Goal: Use online tool/utility: Utilize a website feature to perform a specific function

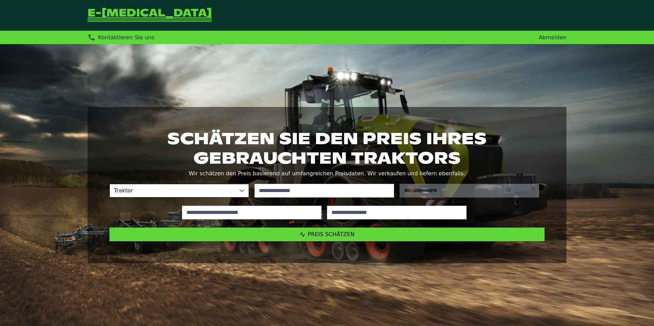
click at [547, 37] on link "Abmelden" at bounding box center [552, 37] width 28 height 6
click at [239, 191] on icon at bounding box center [241, 190] width 5 height 5
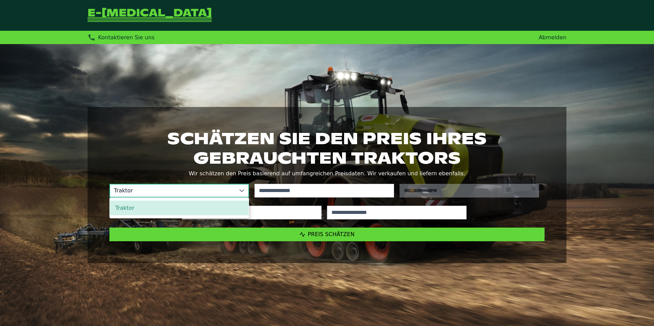
click at [130, 132] on h1 "Schätzen Sie den Preis Ihres gebrauchten Traktors" at bounding box center [326, 148] width 435 height 38
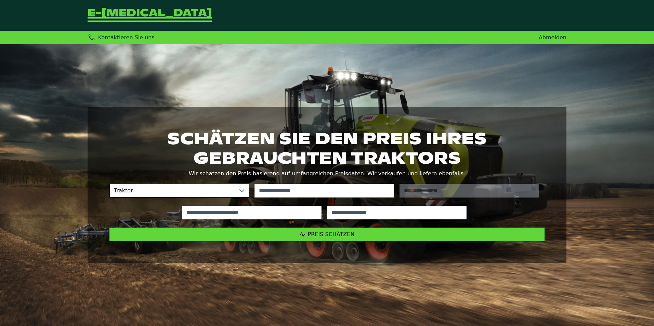
click at [142, 191] on span "Traktor" at bounding box center [172, 190] width 125 height 13
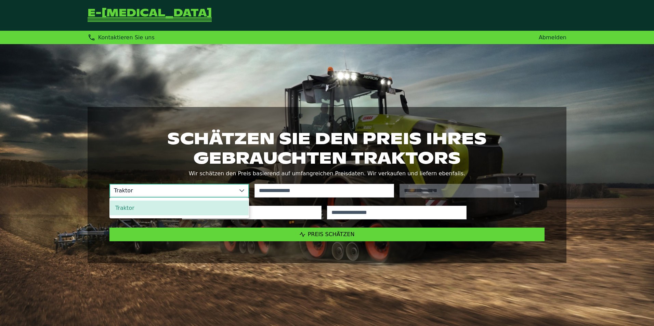
click at [114, 143] on h1 "Schätzen Sie den Preis Ihres gebrauchten Traktors" at bounding box center [326, 148] width 435 height 38
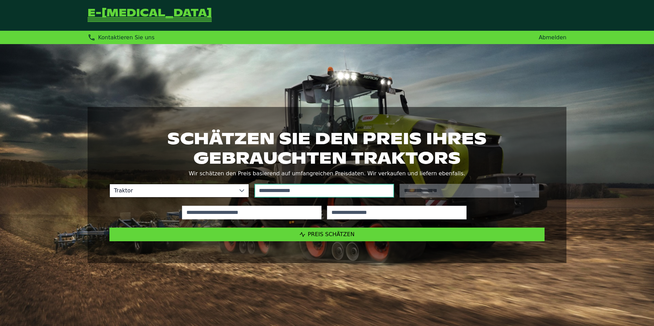
click at [330, 193] on input "text" at bounding box center [323, 191] width 139 height 14
click at [298, 192] on input "text" at bounding box center [323, 191] width 139 height 14
click at [199, 191] on span "Traktor" at bounding box center [172, 190] width 125 height 13
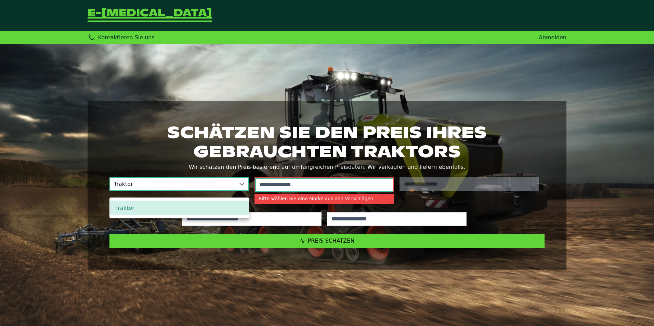
click at [277, 182] on input "text" at bounding box center [324, 185] width 138 height 14
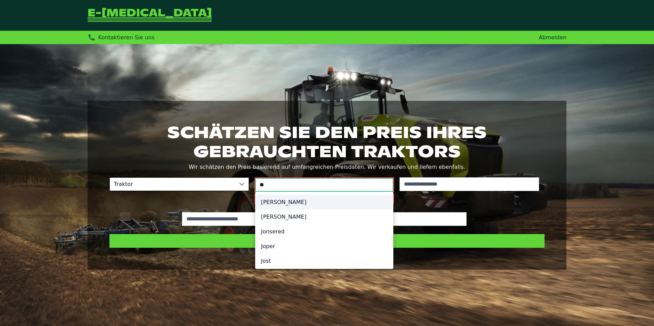
type input "**"
click at [277, 200] on li "[PERSON_NAME]" at bounding box center [323, 202] width 137 height 15
type input "**********"
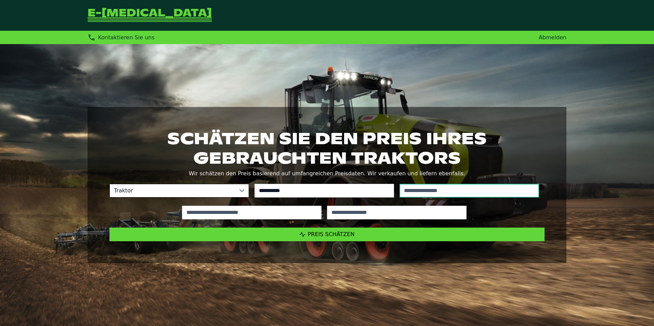
click at [429, 190] on input "text" at bounding box center [468, 191] width 139 height 14
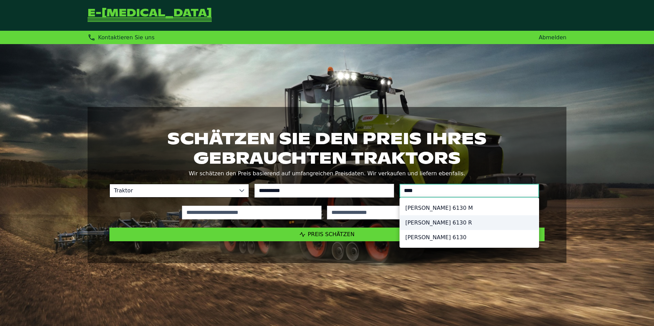
type input "****"
click at [443, 225] on li "[PERSON_NAME] 6130 R" at bounding box center [469, 222] width 139 height 15
type input "******"
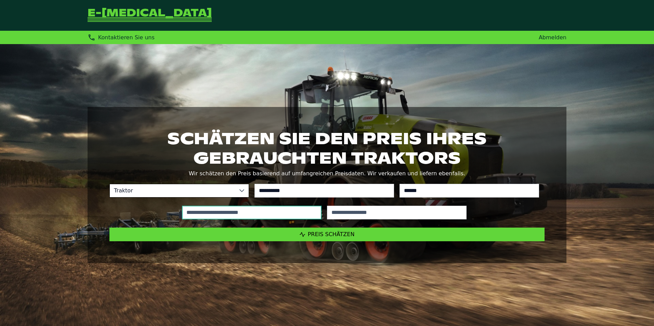
click at [243, 214] on input "text" at bounding box center [251, 213] width 139 height 14
type input "*****"
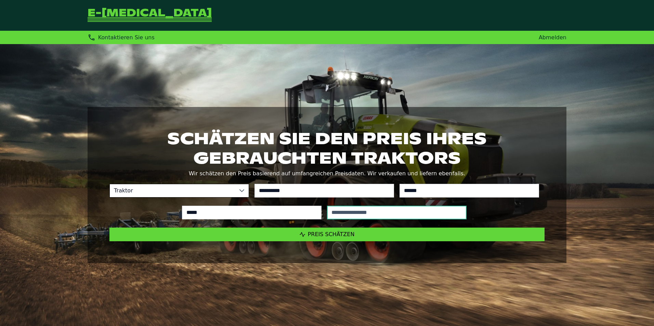
click at [368, 212] on input "text" at bounding box center [396, 213] width 139 height 14
type input "*"
type input "****"
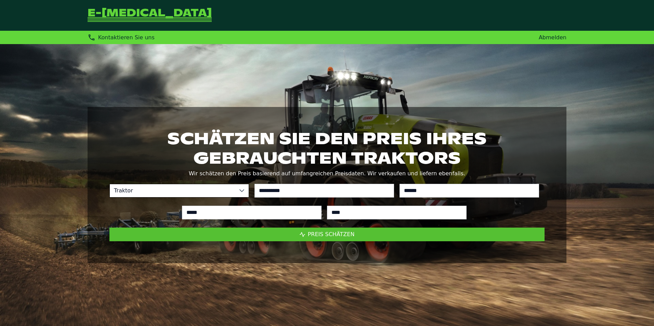
click at [328, 235] on span "Preis schätzen" at bounding box center [331, 234] width 47 height 6
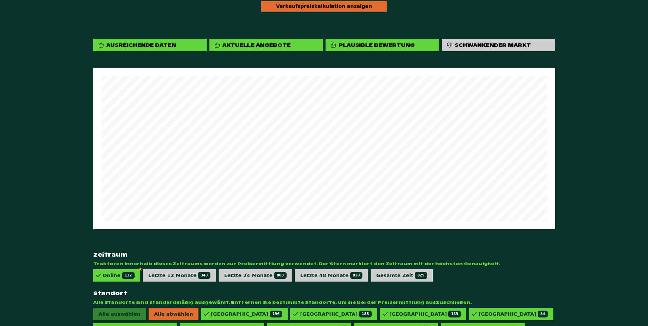
scroll to position [376, 0]
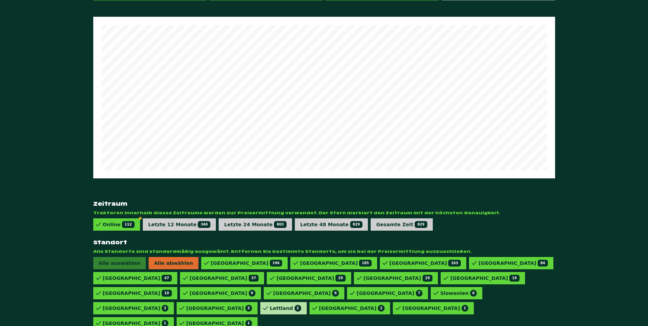
click at [270, 305] on div "Lettland 2" at bounding box center [285, 308] width 31 height 7
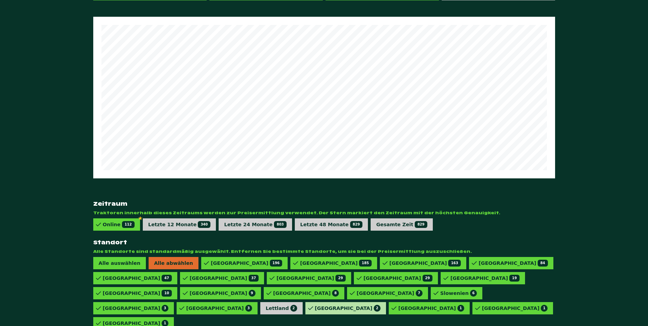
click at [315, 305] on div "Litauen 2" at bounding box center [348, 308] width 66 height 7
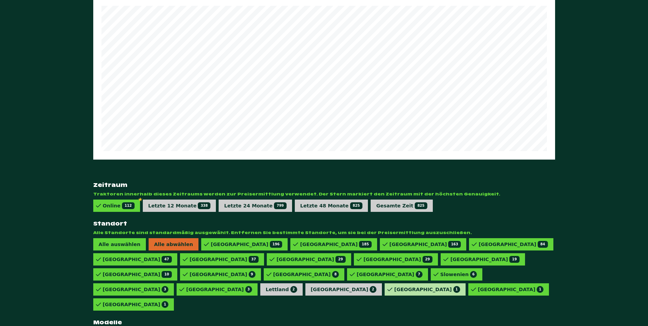
scroll to position [375, 0]
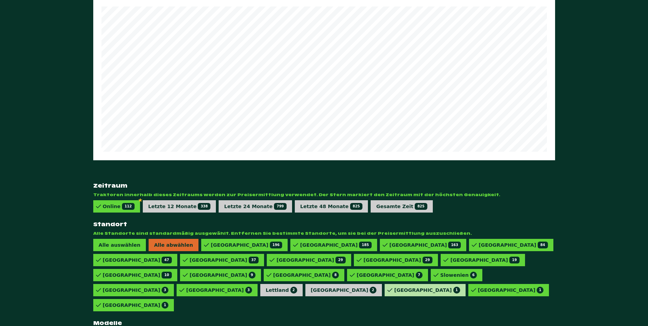
click at [394, 287] on div "Irland 1" at bounding box center [427, 290] width 66 height 7
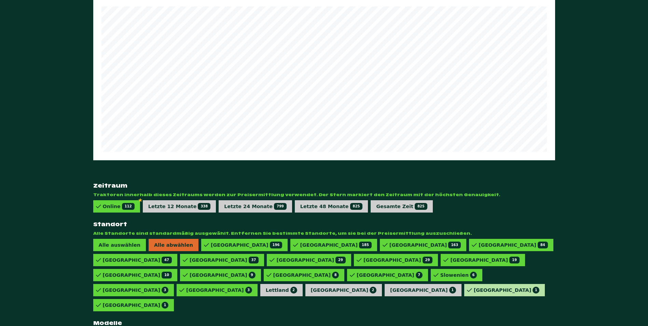
click at [467, 288] on icon at bounding box center [469, 290] width 5 height 5
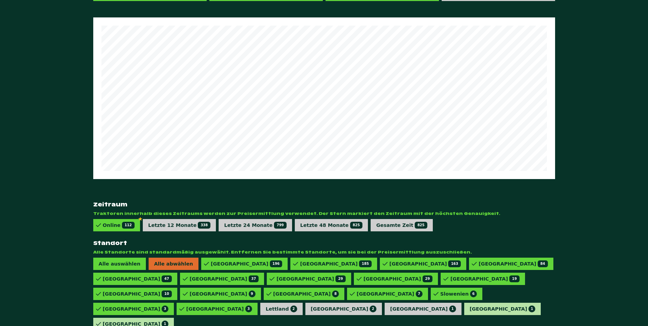
scroll to position [376, 0]
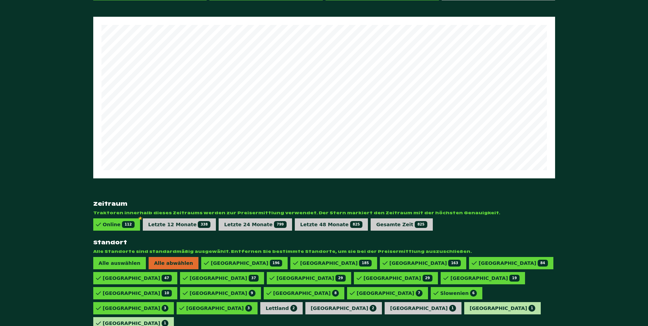
click at [169, 320] on div "Rumänien 1" at bounding box center [136, 323] width 66 height 7
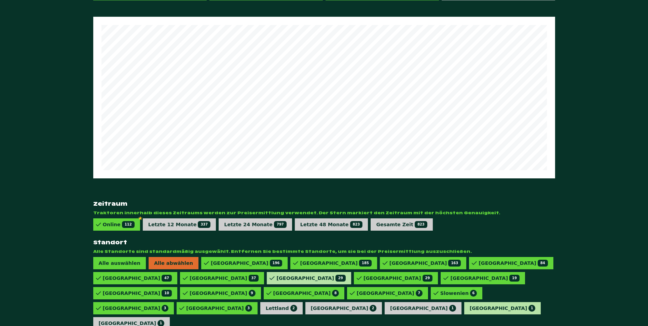
click at [277, 275] on div "Schweden 29" at bounding box center [311, 278] width 69 height 7
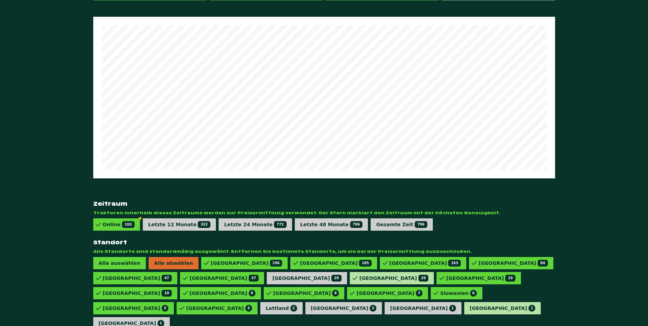
click at [360, 275] on div "Ungarn 29" at bounding box center [394, 278] width 69 height 7
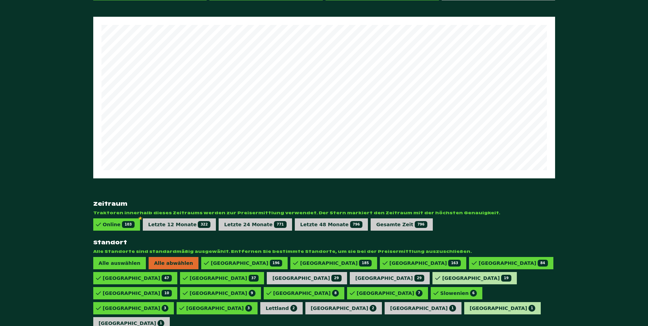
click at [442, 275] on div "[GEOGRAPHIC_DATA] 19" at bounding box center [476, 278] width 69 height 7
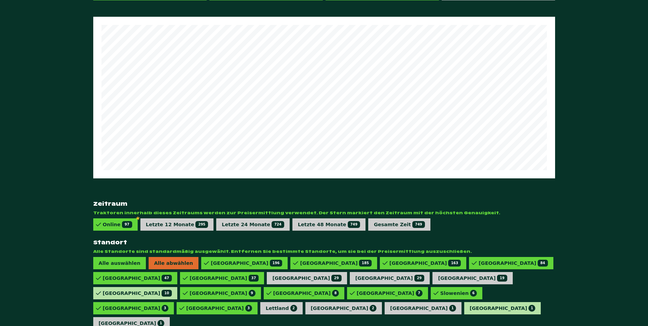
drag, startPoint x: 247, startPoint y: 255, endPoint x: 251, endPoint y: 255, distance: 4.4
click at [172, 290] on div "[GEOGRAPHIC_DATA] 10" at bounding box center [137, 293] width 69 height 7
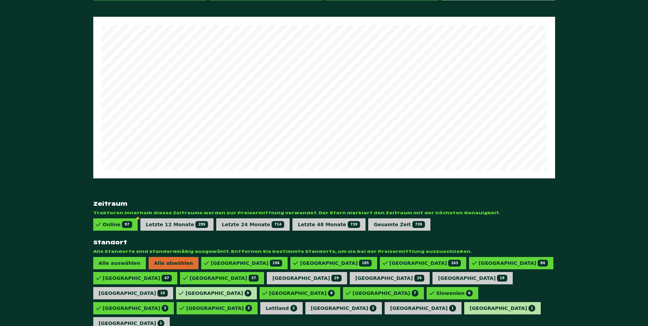
drag, startPoint x: 278, startPoint y: 254, endPoint x: 286, endPoint y: 256, distance: 8.5
click at [252, 290] on div "Schweiz 9" at bounding box center [219, 293] width 66 height 7
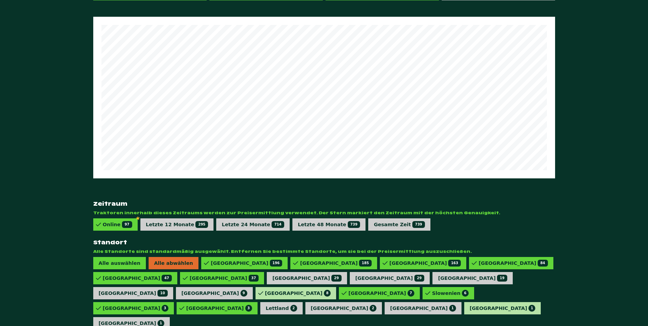
click at [264, 291] on icon at bounding box center [260, 293] width 5 height 5
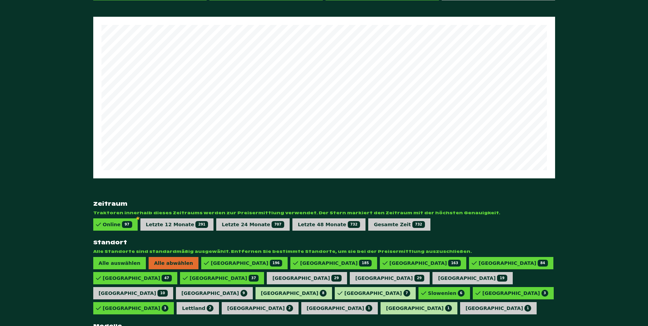
click at [356, 290] on div "Dänemark 7" at bounding box center [378, 293] width 66 height 7
click at [424, 290] on div "Slowenien 6" at bounding box center [442, 293] width 37 height 7
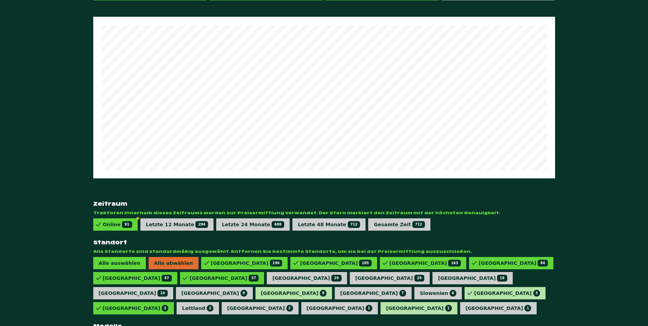
click at [474, 290] on div "Polen 3" at bounding box center [507, 293] width 66 height 7
click at [169, 305] on div "Kroatien 3" at bounding box center [136, 308] width 66 height 7
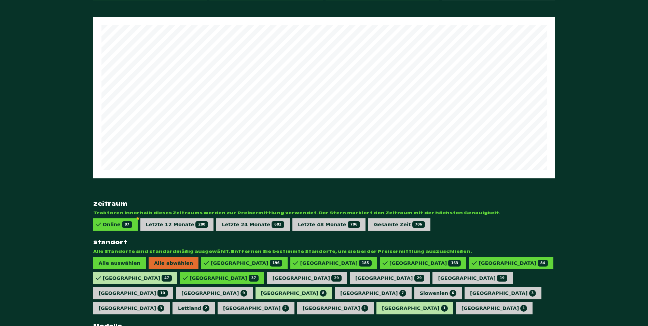
click at [172, 275] on div "Niederlande 47" at bounding box center [137, 278] width 69 height 7
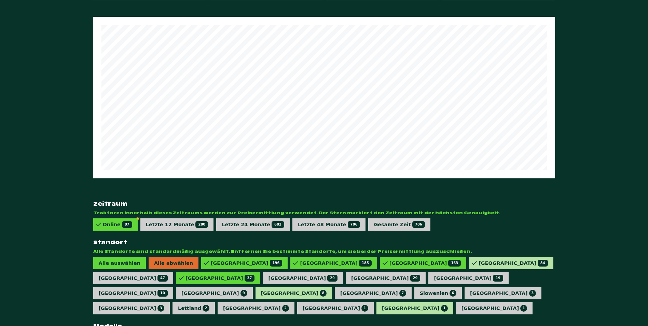
click at [479, 260] on div "Norwegen 84" at bounding box center [513, 263] width 69 height 7
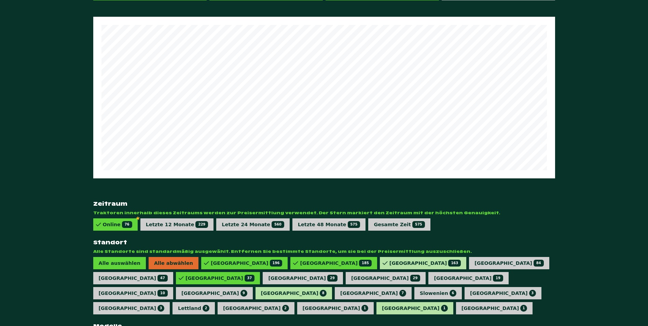
click at [390, 260] on div "[GEOGRAPHIC_DATA] 163" at bounding box center [425, 263] width 71 height 7
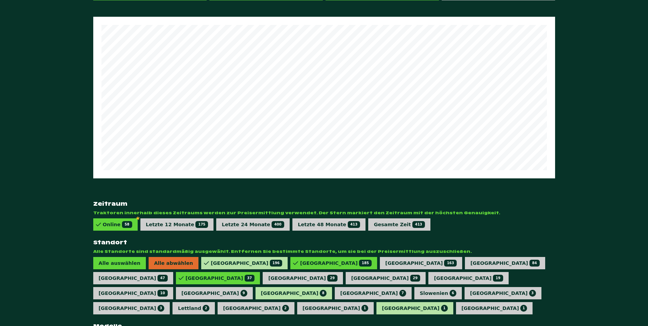
click at [211, 260] on div "Frankreich 196" at bounding box center [246, 263] width 71 height 7
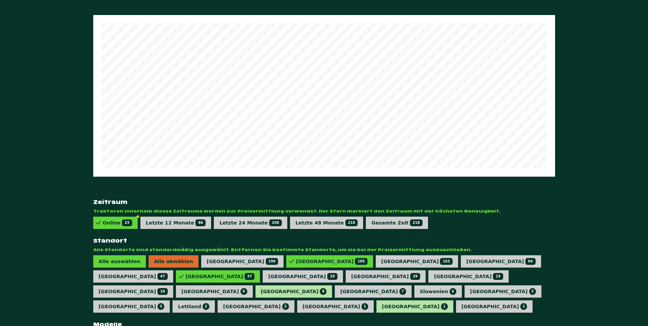
scroll to position [382, 0]
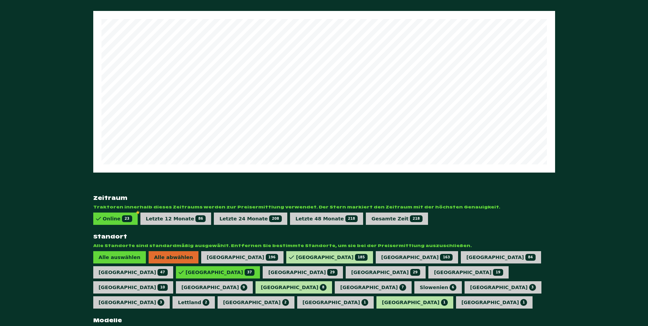
click at [296, 254] on div "Deutschland 185" at bounding box center [331, 257] width 71 height 7
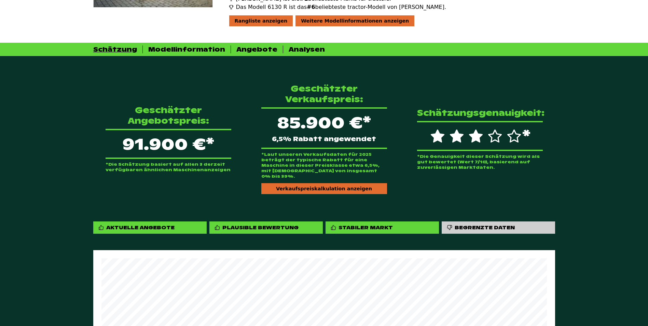
scroll to position [0, 0]
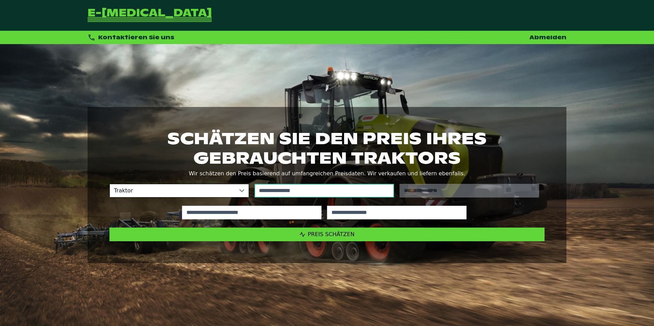
click at [306, 190] on input "text" at bounding box center [323, 191] width 139 height 14
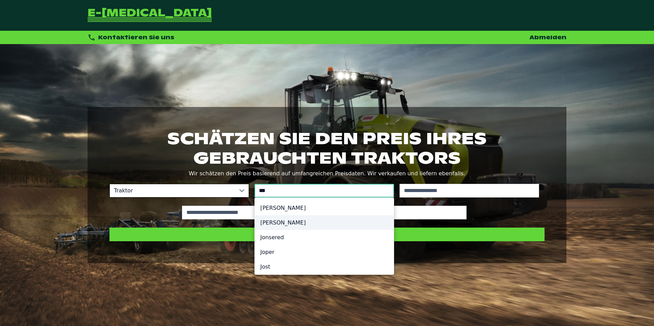
type input "***"
click at [285, 225] on li "[PERSON_NAME]" at bounding box center [324, 222] width 139 height 15
type input "**********"
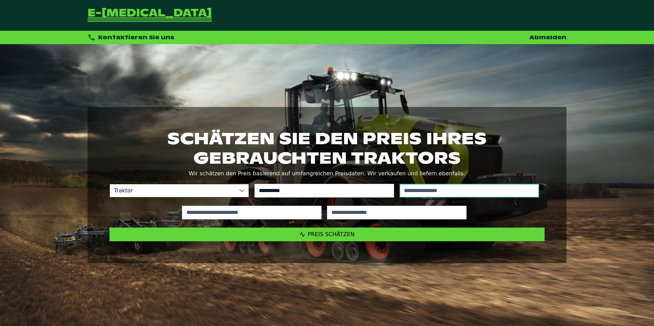
click at [424, 188] on input "text" at bounding box center [468, 191] width 139 height 14
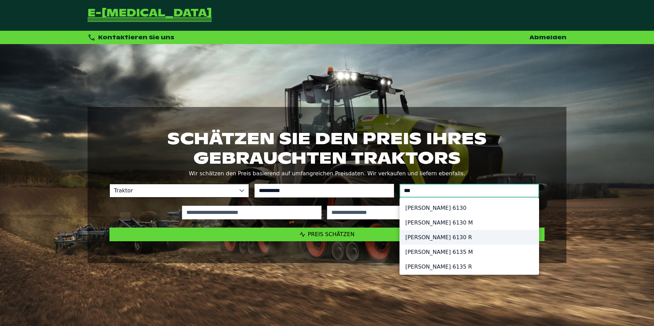
type input "***"
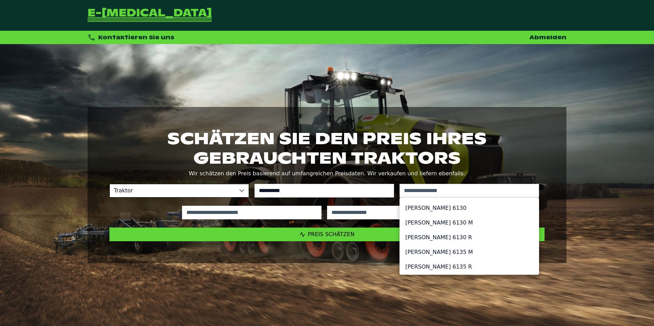
click at [435, 238] on li "[PERSON_NAME] 6130 R" at bounding box center [469, 237] width 139 height 15
type input "******"
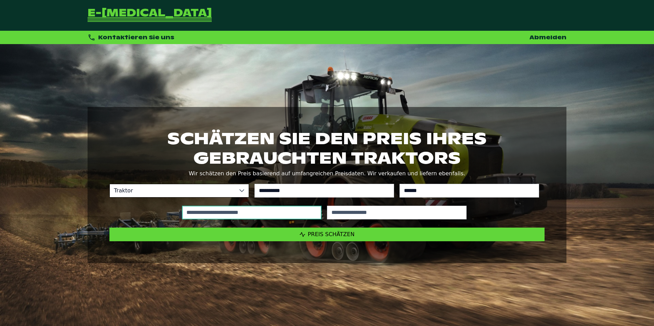
click at [248, 213] on input "text" at bounding box center [251, 213] width 139 height 14
type input "*****"
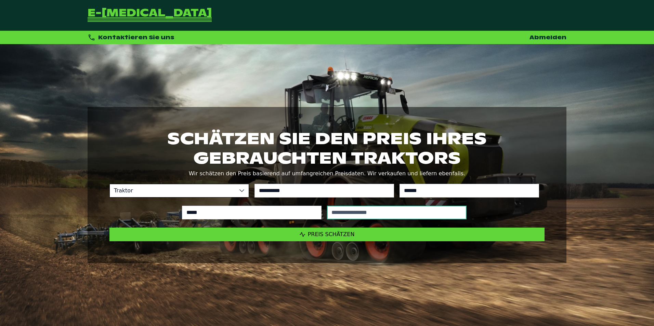
click at [342, 212] on input "text" at bounding box center [396, 213] width 139 height 14
type input "****"
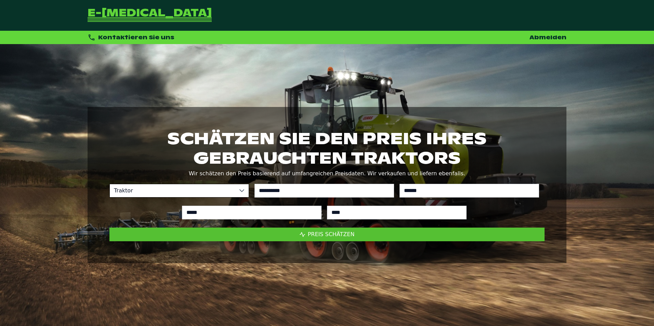
click at [320, 231] on span "Preis schätzen" at bounding box center [331, 234] width 47 height 6
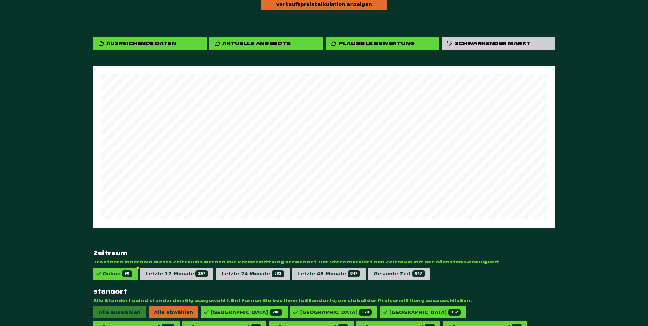
scroll to position [382, 0]
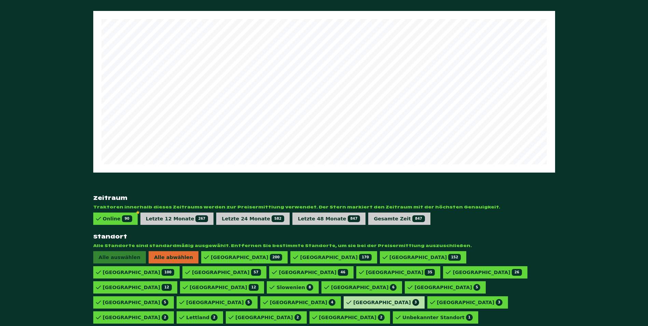
click at [353, 299] on div "Ukraine 3" at bounding box center [386, 302] width 66 height 7
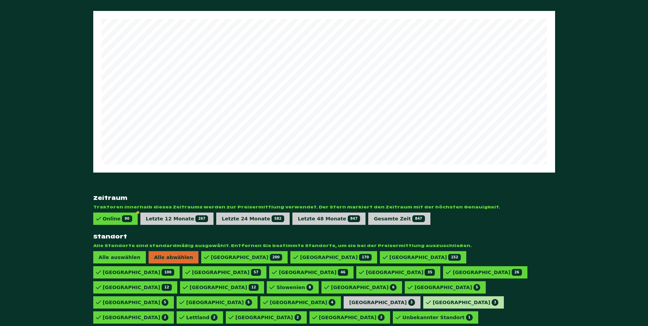
click at [433, 299] on div "Belgien 3" at bounding box center [466, 302] width 66 height 7
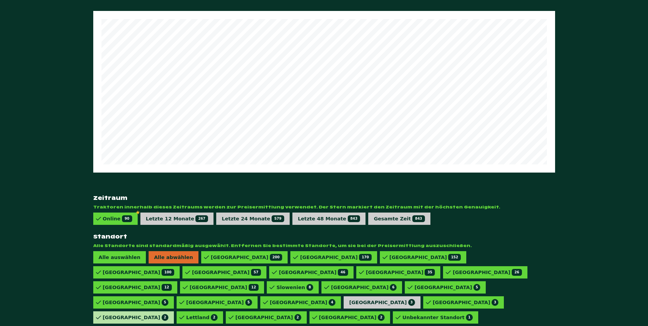
click at [169, 314] on div "Spanien 2" at bounding box center [136, 317] width 66 height 7
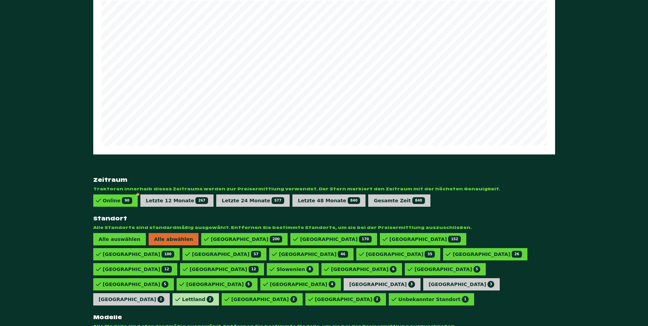
click at [214, 296] on div "Lettland 2" at bounding box center [197, 299] width 31 height 7
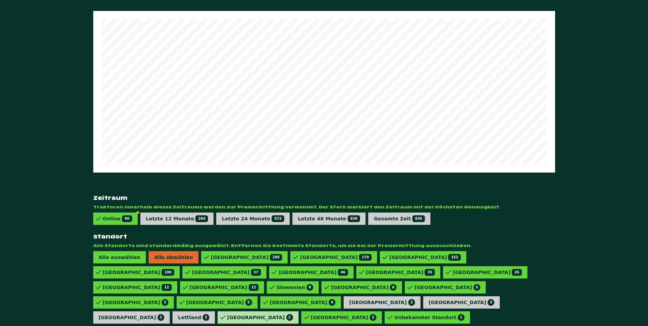
click at [263, 311] on div "Litauen 2" at bounding box center [258, 317] width 81 height 12
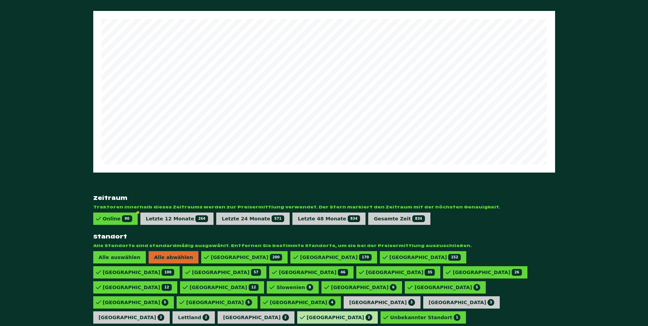
click at [308, 314] on div "Rumänien 2" at bounding box center [340, 317] width 66 height 7
drag, startPoint x: 350, startPoint y: 265, endPoint x: 352, endPoint y: 260, distance: 4.9
click at [386, 314] on div "Unbekannter Standort 1" at bounding box center [421, 317] width 70 height 7
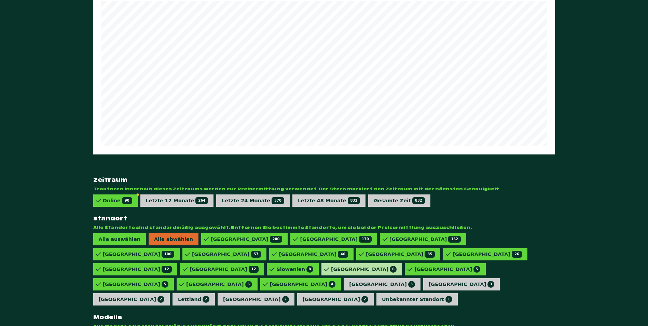
click at [352, 266] on div "Dänemark 6" at bounding box center [364, 269] width 66 height 7
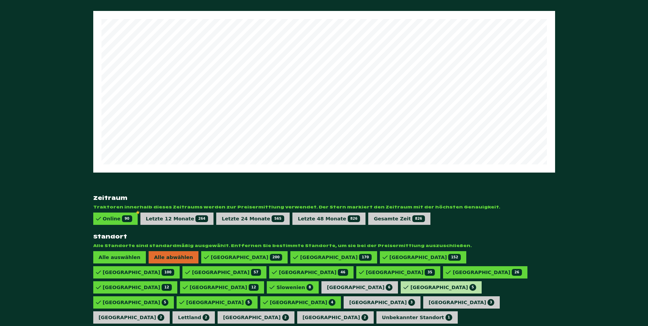
click at [411, 284] on div "Schweiz 5" at bounding box center [444, 287] width 66 height 7
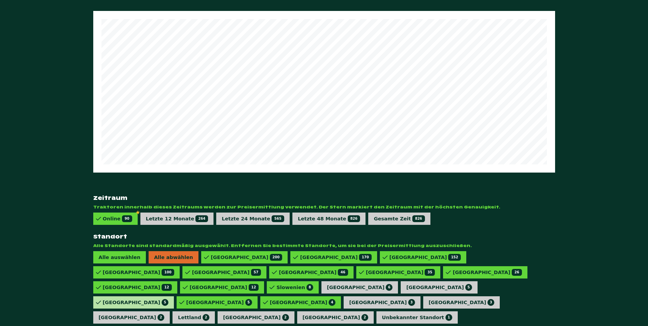
click at [169, 299] on div "Kroatien 5" at bounding box center [136, 302] width 66 height 7
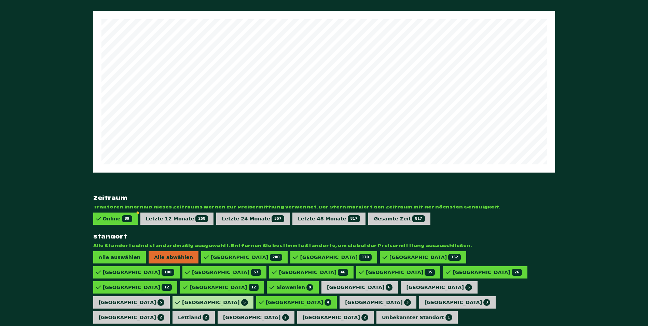
click at [248, 299] on div "Italien 5" at bounding box center [215, 302] width 66 height 7
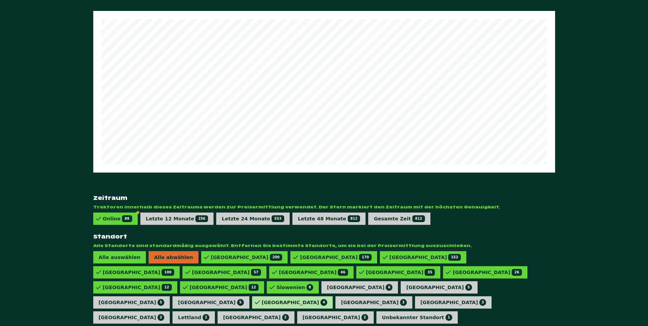
click at [328, 299] on div "Irland 4" at bounding box center [295, 302] width 66 height 7
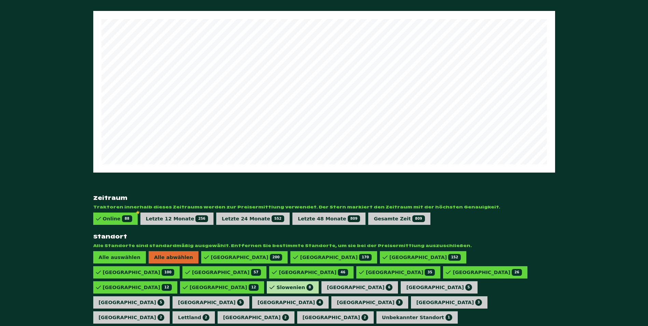
click at [294, 284] on div "[GEOGRAPHIC_DATA] 8" at bounding box center [295, 287] width 37 height 7
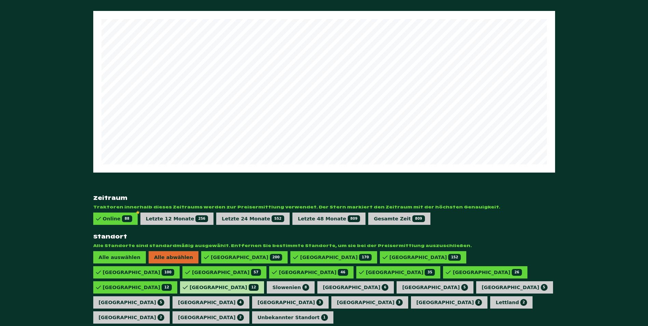
click at [245, 284] on div "Ungarn 12" at bounding box center [224, 287] width 69 height 7
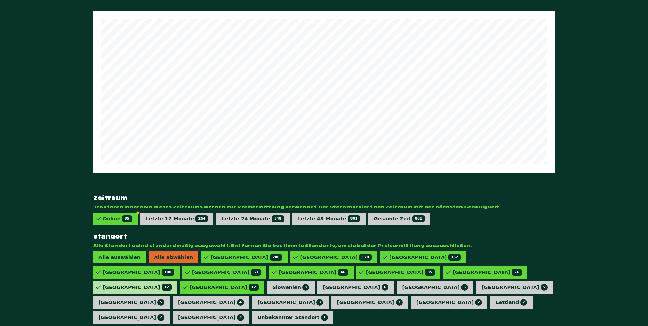
click at [172, 284] on div "Polen 12" at bounding box center [137, 287] width 69 height 7
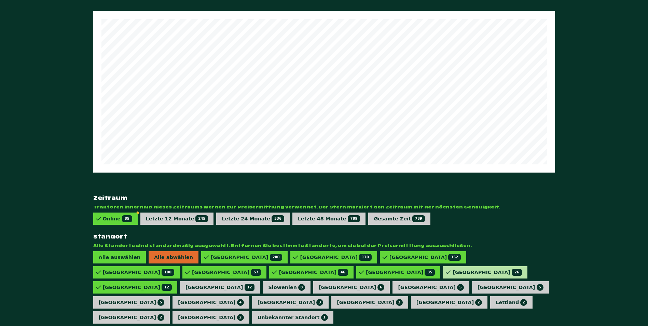
click at [453, 269] on div "[GEOGRAPHIC_DATA] 26" at bounding box center [487, 272] width 69 height 7
click at [366, 269] on div "Schweden 35" at bounding box center [400, 272] width 69 height 7
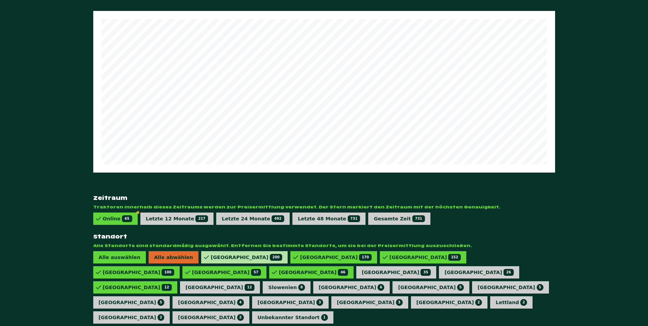
click at [211, 254] on div "Frankreich 200" at bounding box center [246, 257] width 71 height 7
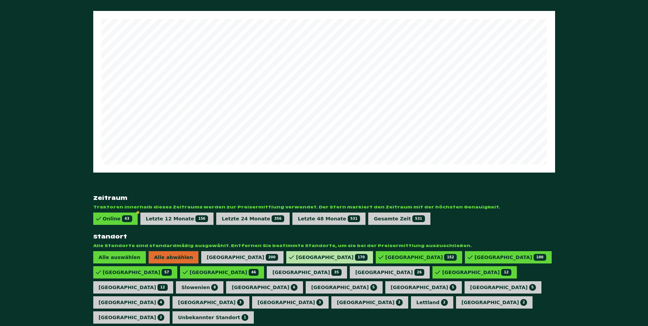
click at [296, 254] on div "[GEOGRAPHIC_DATA] 170" at bounding box center [331, 257] width 71 height 7
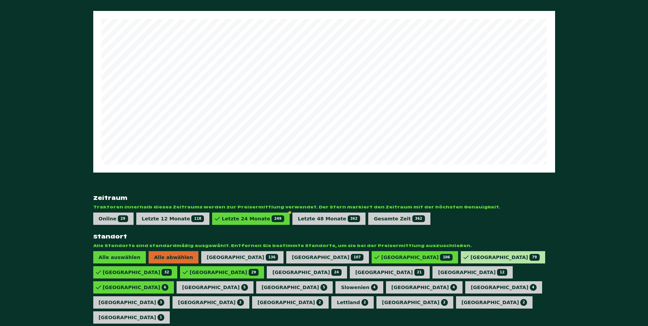
click at [471, 254] on div "Norwegen 79" at bounding box center [505, 257] width 69 height 7
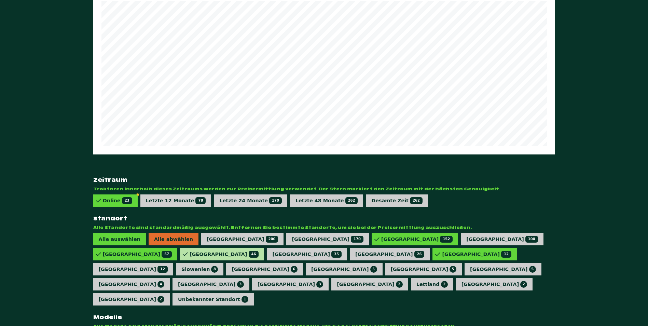
click at [259, 251] on div "Österreich 46" at bounding box center [224, 254] width 69 height 7
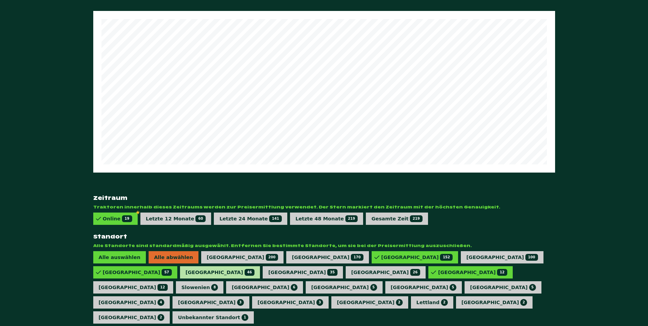
click at [255, 269] on div "Österreich 46" at bounding box center [220, 272] width 69 height 7
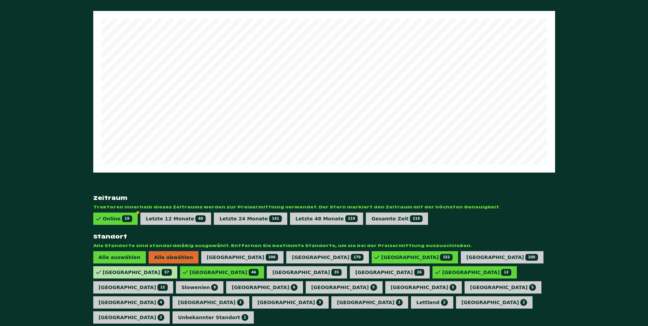
click at [172, 269] on div "Niederlande 57" at bounding box center [137, 272] width 69 height 7
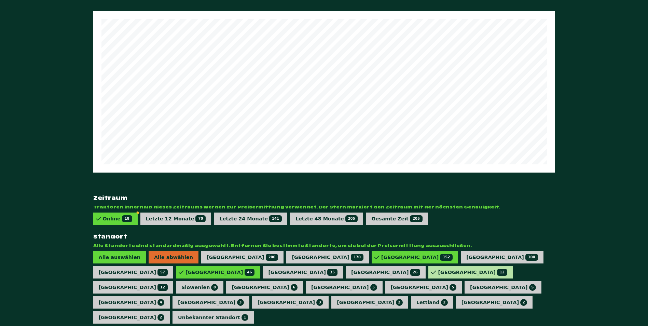
click at [431, 270] on icon at bounding box center [433, 272] width 5 height 5
click at [381, 254] on div "Deutschland 152" at bounding box center [416, 257] width 71 height 7
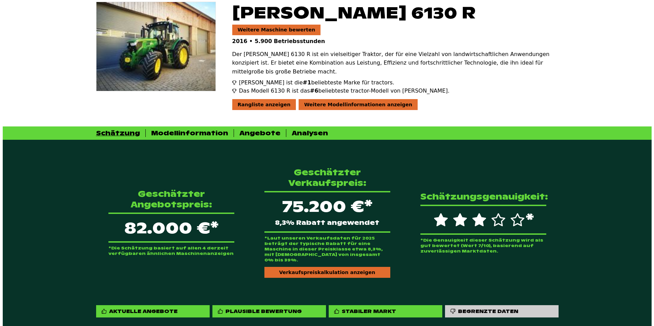
scroll to position [0, 0]
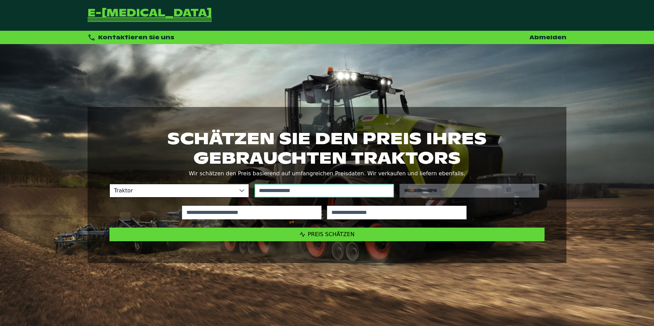
click at [290, 191] on input "text" at bounding box center [323, 191] width 139 height 14
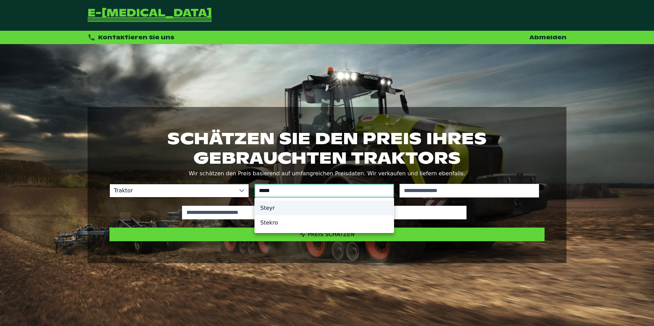
type input "*****"
click at [288, 207] on li "Steyr" at bounding box center [324, 208] width 139 height 15
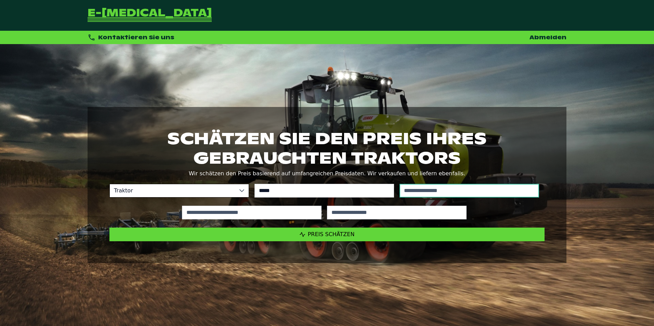
click at [426, 191] on input "text" at bounding box center [468, 191] width 139 height 14
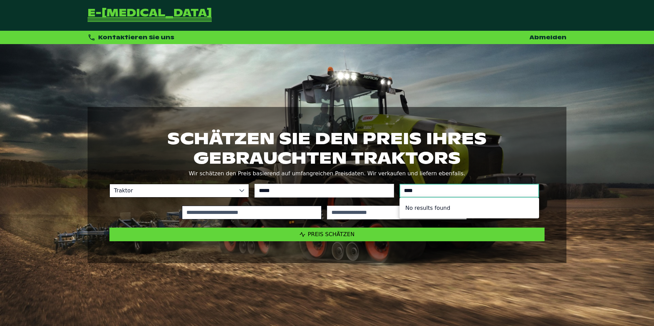
type input "****"
click at [246, 213] on input "text" at bounding box center [251, 213] width 139 height 14
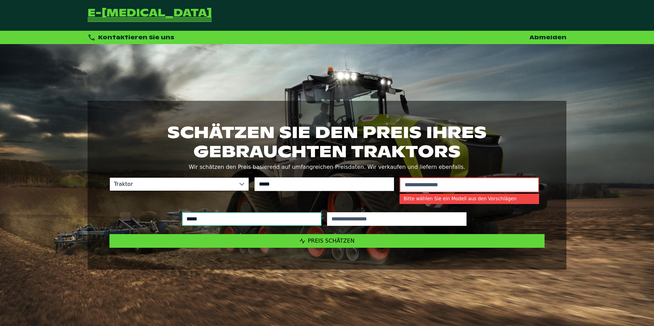
type input "******"
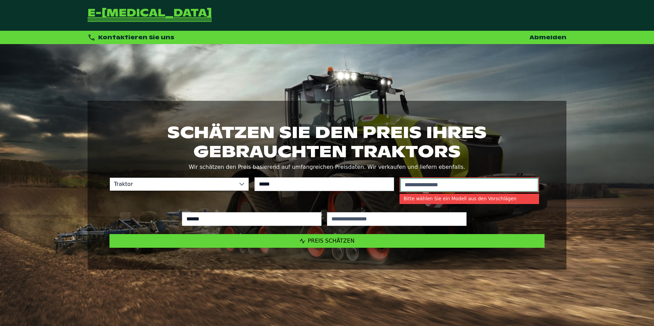
click at [426, 185] on input "text" at bounding box center [469, 185] width 138 height 14
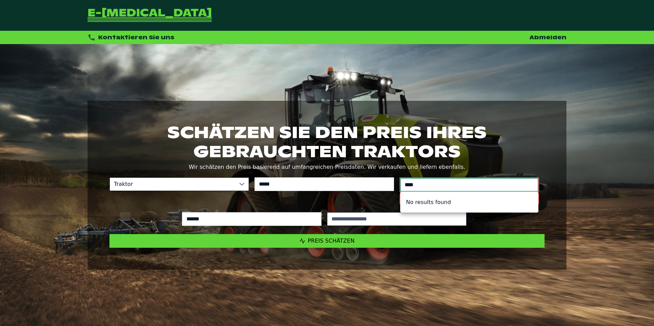
type input "****"
click at [347, 218] on input "text" at bounding box center [396, 219] width 139 height 14
